Goal: Transaction & Acquisition: Book appointment/travel/reservation

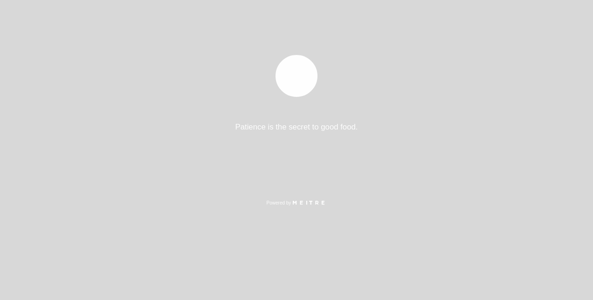
select select "es"
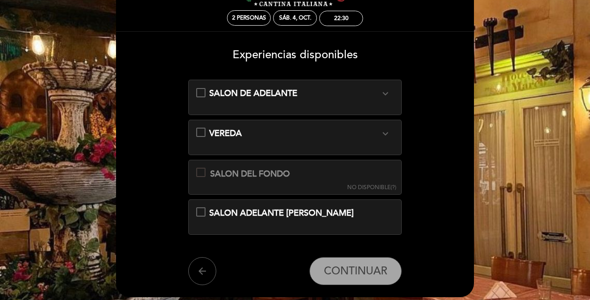
scroll to position [41, 0]
click at [345, 93] on div "SALON DE ADELANTE expand_more" at bounding box center [294, 93] width 171 height 12
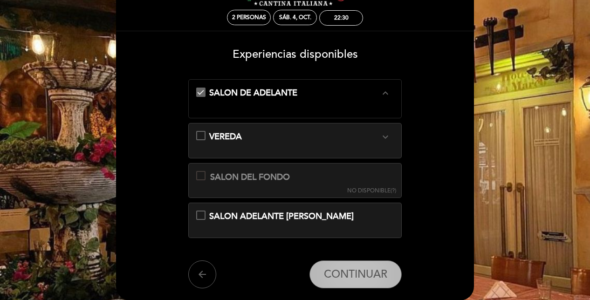
click at [338, 261] on button "CONTINUAR" at bounding box center [356, 275] width 92 height 28
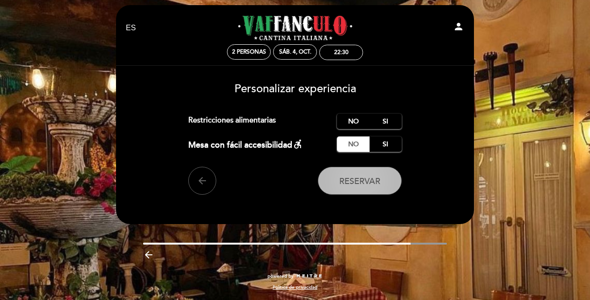
click at [379, 172] on button "Reservar" at bounding box center [360, 181] width 84 height 28
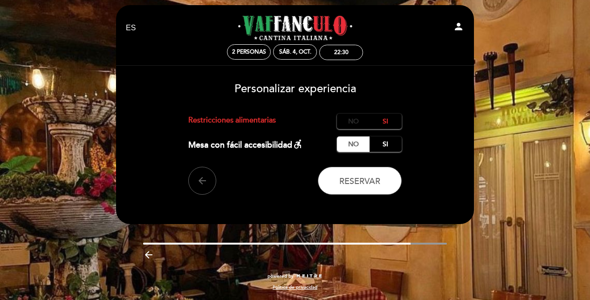
click at [351, 129] on label "No" at bounding box center [353, 121] width 33 height 15
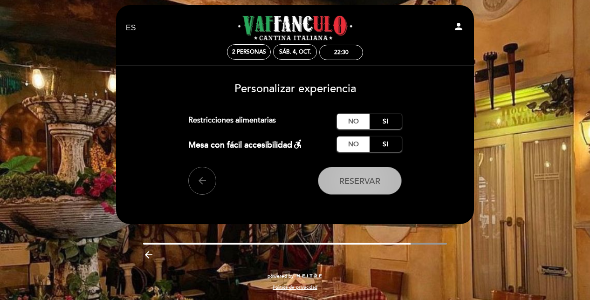
click at [364, 173] on button "Reservar" at bounding box center [360, 181] width 84 height 28
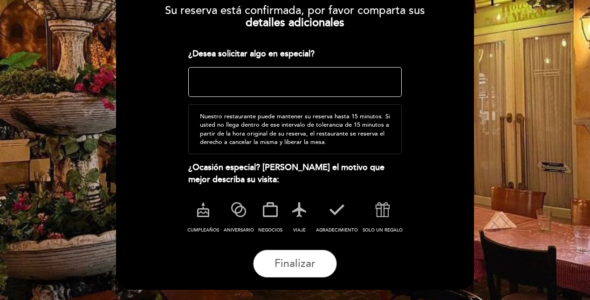
scroll to position [117, 0]
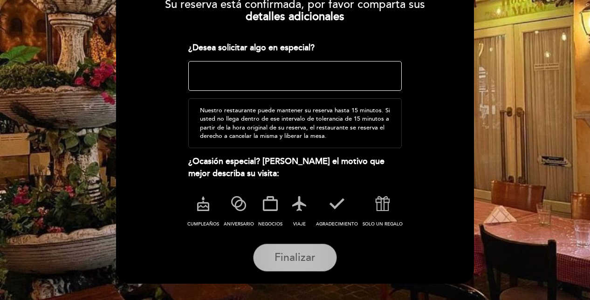
click at [308, 247] on button "Finalizar" at bounding box center [295, 258] width 84 height 28
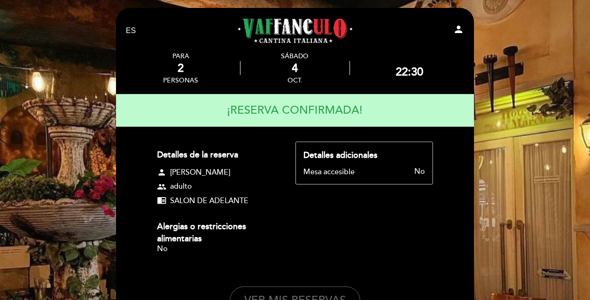
scroll to position [108, 0]
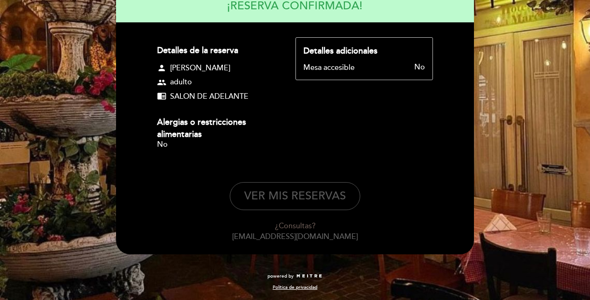
click at [313, 199] on button "VER MIS RESERVAS" at bounding box center [295, 196] width 131 height 28
select select "es"
